Goal: Task Accomplishment & Management: Complete application form

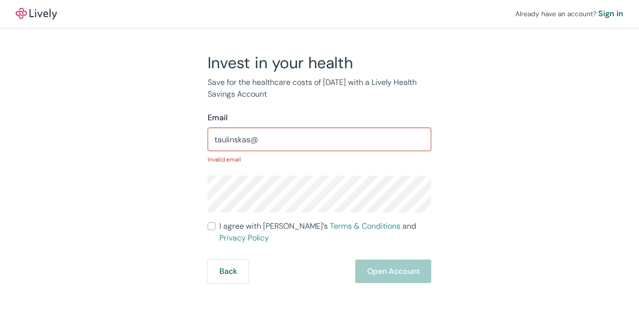
click at [532, 195] on div "Invest in your health Save for the healthcare costs of [DATE] with a Lively Hea…" at bounding box center [314, 168] width 472 height 230
click at [274, 138] on input "taulinskas@" at bounding box center [320, 140] width 224 height 20
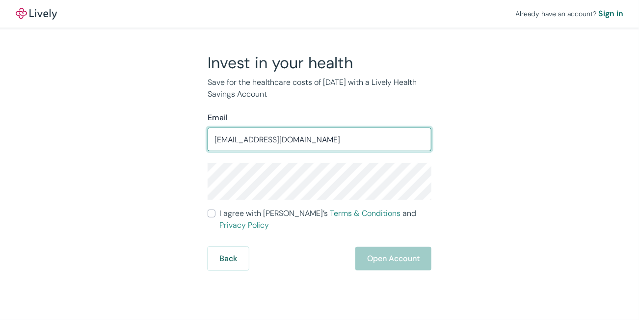
type input "[EMAIL_ADDRESS][DOMAIN_NAME]"
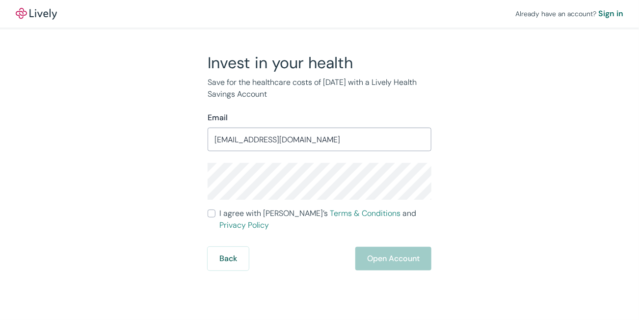
click at [545, 226] on div "Invest in your health Save for the healthcare costs of [DATE] with a Lively Hea…" at bounding box center [314, 162] width 472 height 218
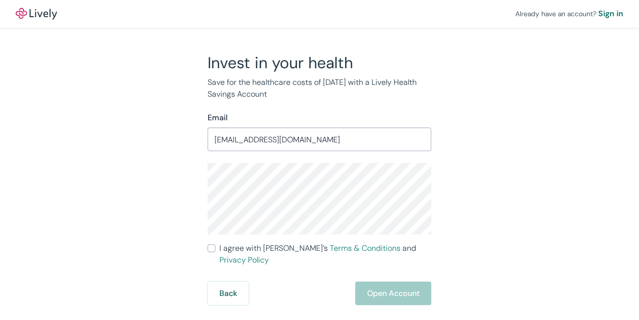
click at [213, 249] on input "I agree with Lively’s Terms & Conditions and Privacy Policy" at bounding box center [212, 249] width 8 height 8
checkbox input "true"
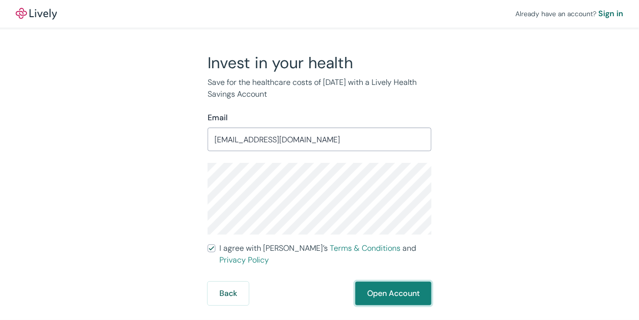
click at [411, 284] on button "Open Account" at bounding box center [394, 294] width 76 height 24
